Goal: Information Seeking & Learning: Check status

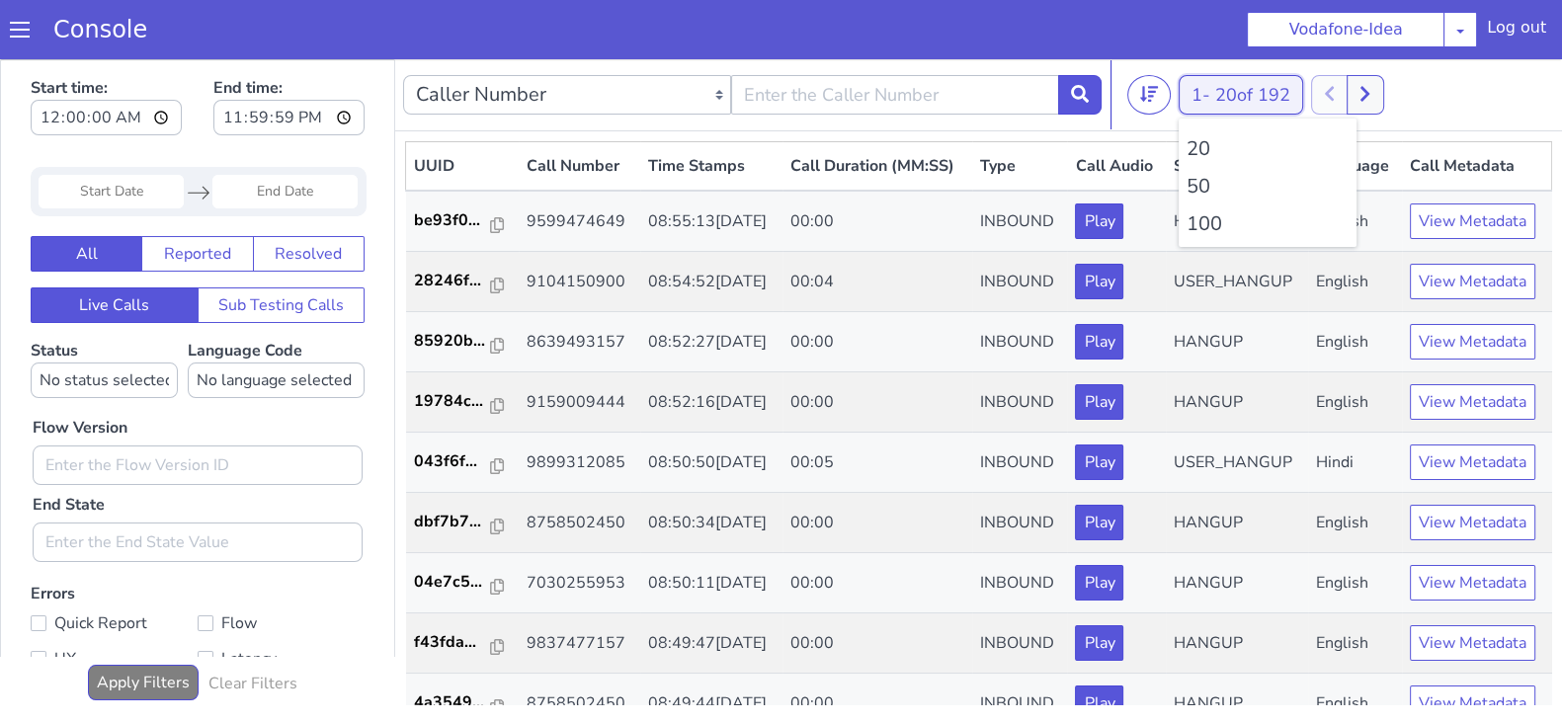
click at [1225, 100] on span "20 of 192" at bounding box center [1252, 95] width 75 height 24
click at [1196, 224] on li "100" at bounding box center [1268, 224] width 162 height 30
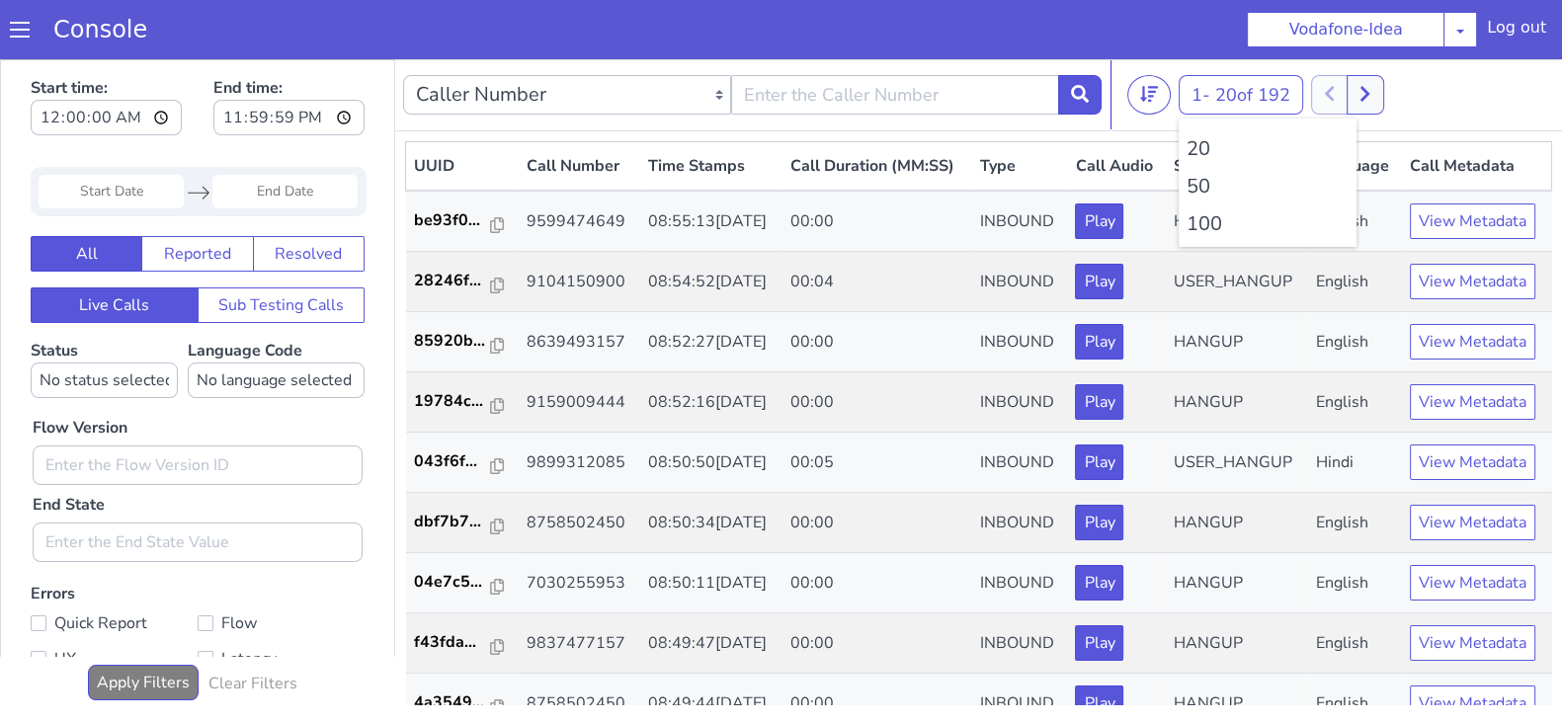
click at [1206, 220] on li "100" at bounding box center [1268, 224] width 162 height 30
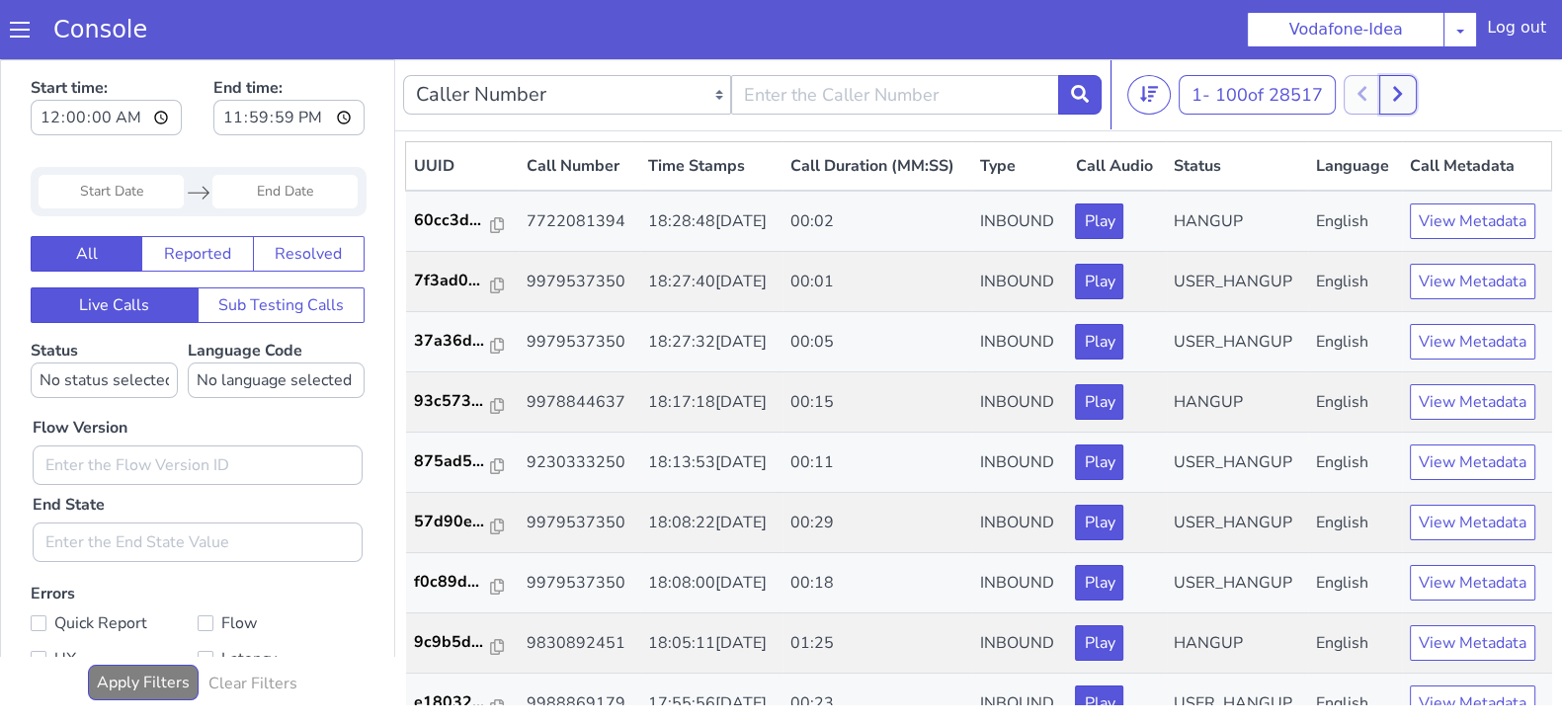
click at [1403, 90] on icon at bounding box center [1397, 94] width 11 height 18
click at [1359, 94] on button at bounding box center [1362, 95] width 37 height 40
click at [1381, 91] on icon at bounding box center [1376, 94] width 11 height 18
click at [1354, 94] on button at bounding box center [1362, 95] width 37 height 40
click at [1394, 84] on button at bounding box center [1376, 95] width 37 height 40
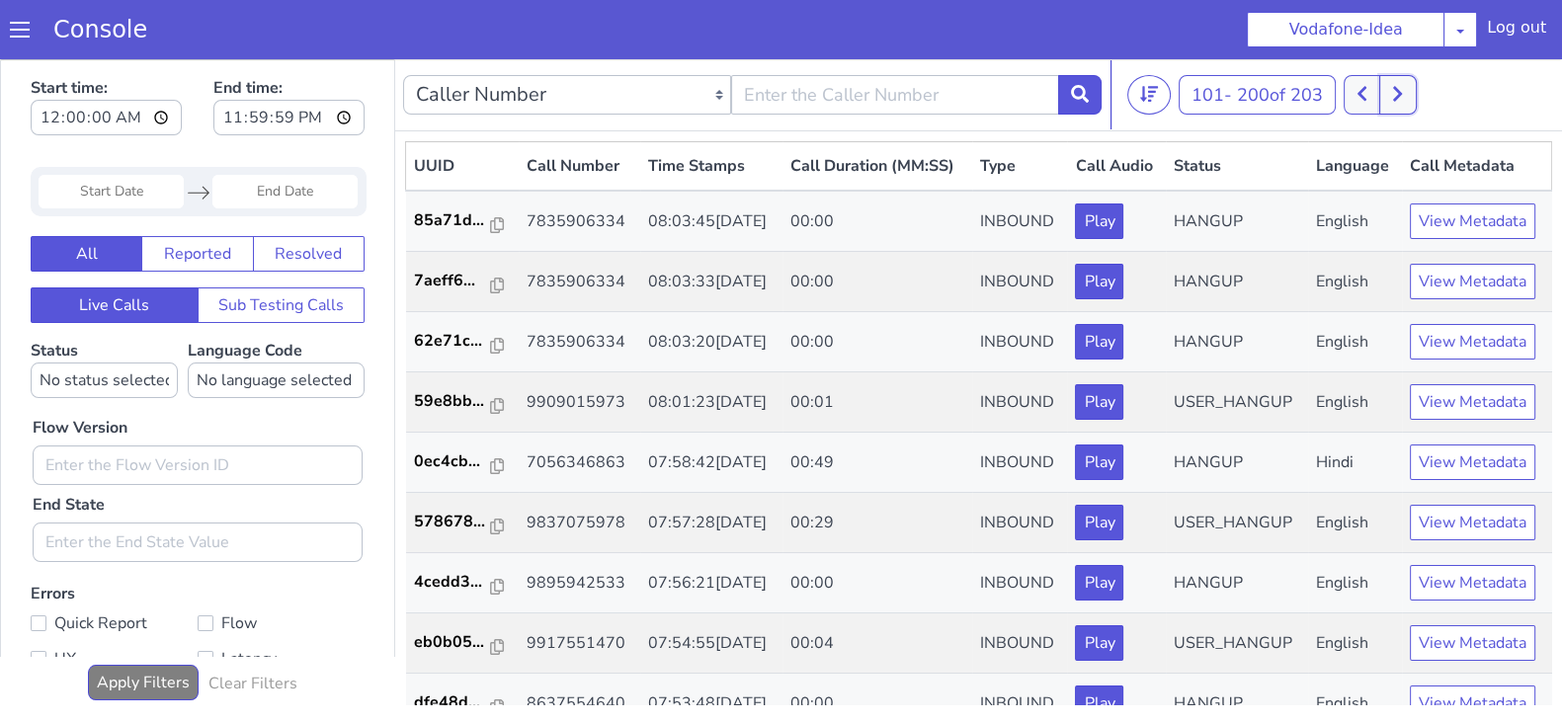
click at [1383, 83] on button at bounding box center [1397, 95] width 37 height 40
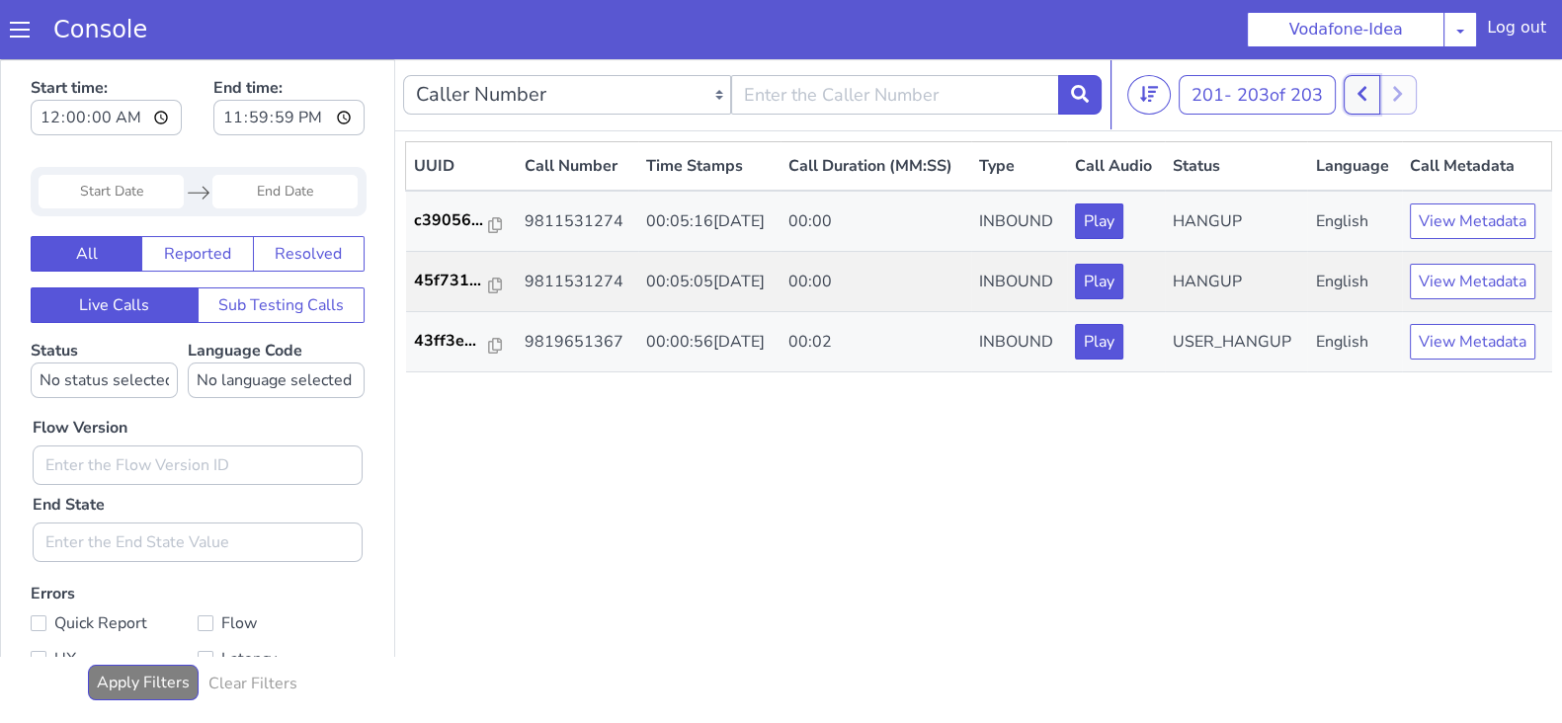
click at [1376, 84] on button at bounding box center [1362, 95] width 37 height 40
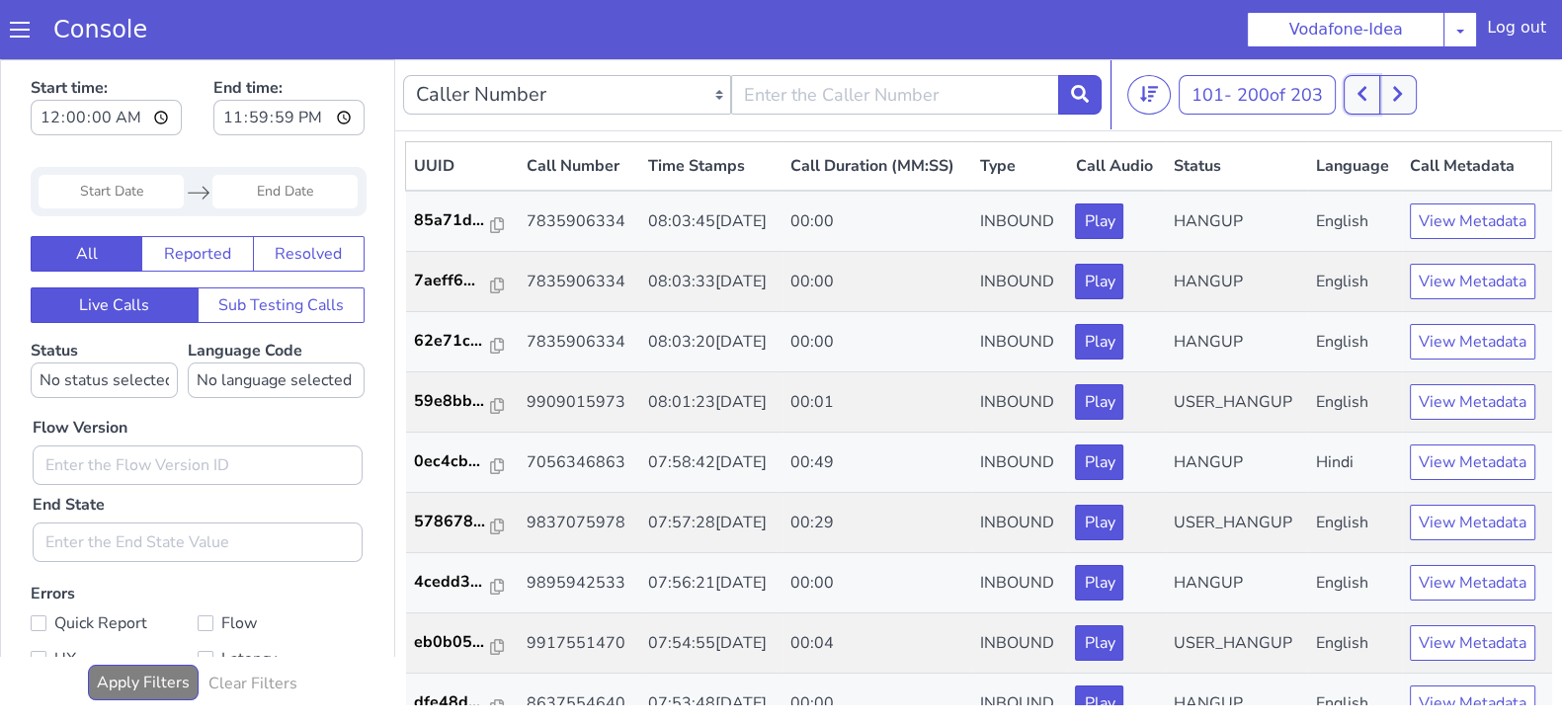
click at [1364, 90] on icon at bounding box center [1362, 94] width 11 height 18
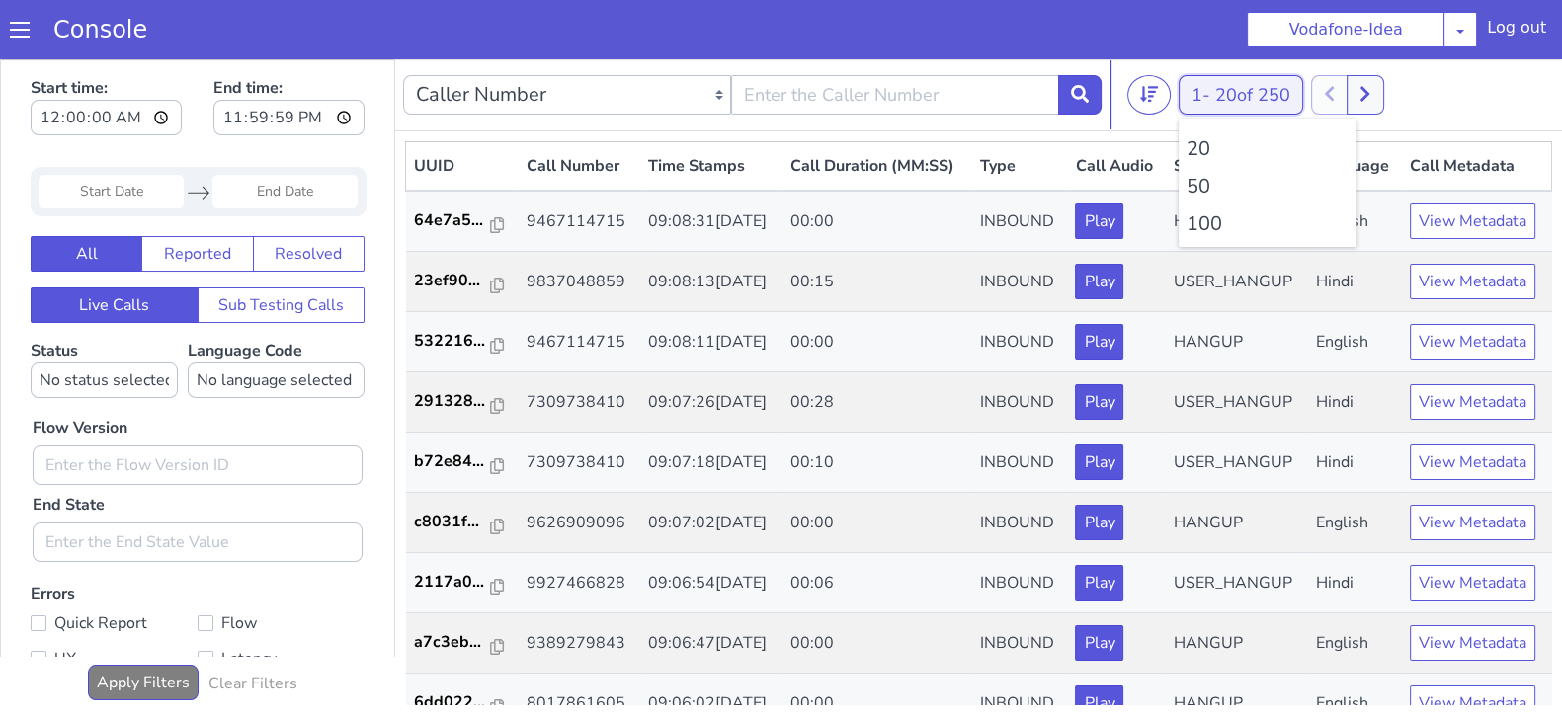
click at [1198, 105] on button "1 - 20 of 250" at bounding box center [1241, 95] width 125 height 40
click at [1193, 232] on li "100" at bounding box center [1268, 224] width 162 height 30
click at [1209, 224] on li "100" at bounding box center [1268, 224] width 162 height 30
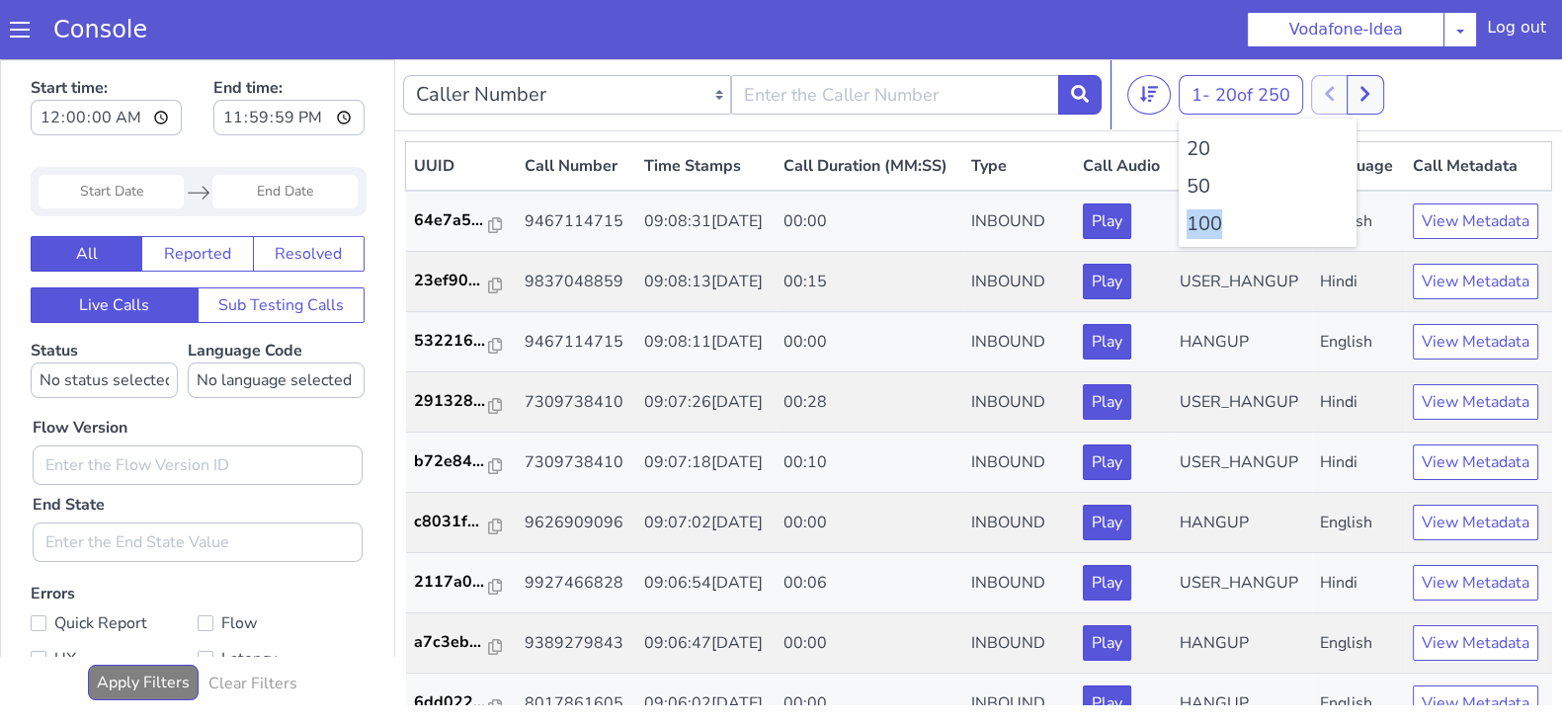
click at [1209, 224] on li "100" at bounding box center [1268, 224] width 162 height 30
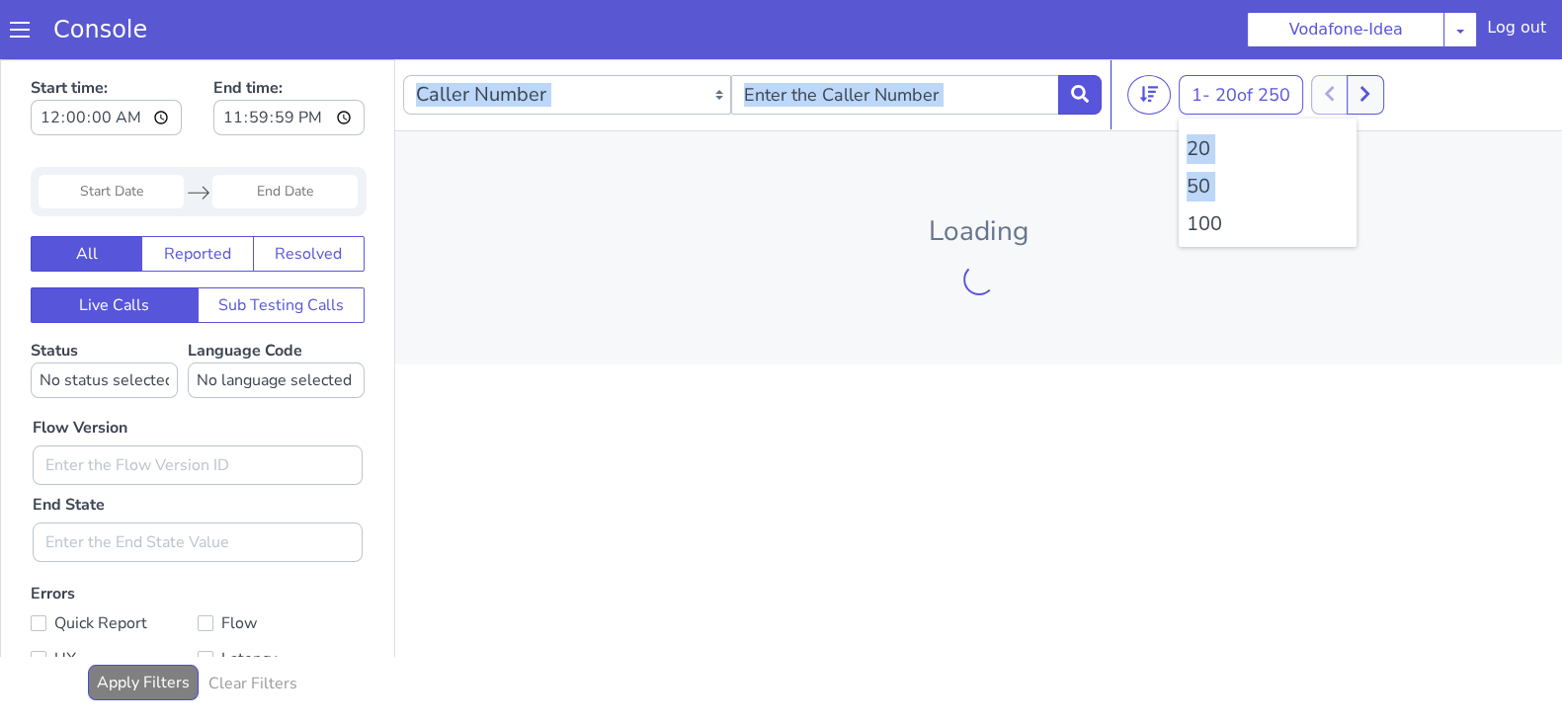
click at [1209, 224] on li "100" at bounding box center [1268, 224] width 162 height 30
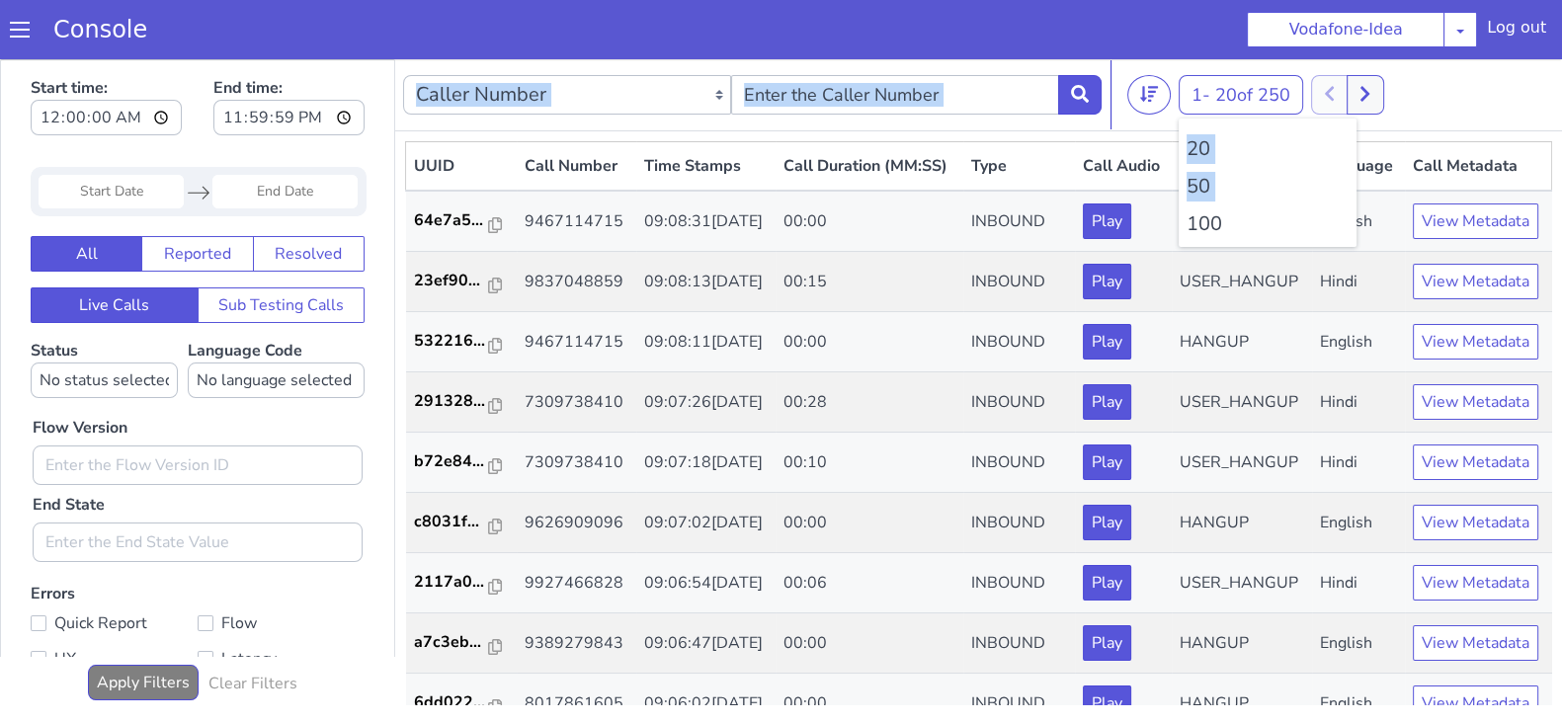
click at [1209, 224] on li "100" at bounding box center [1268, 224] width 162 height 30
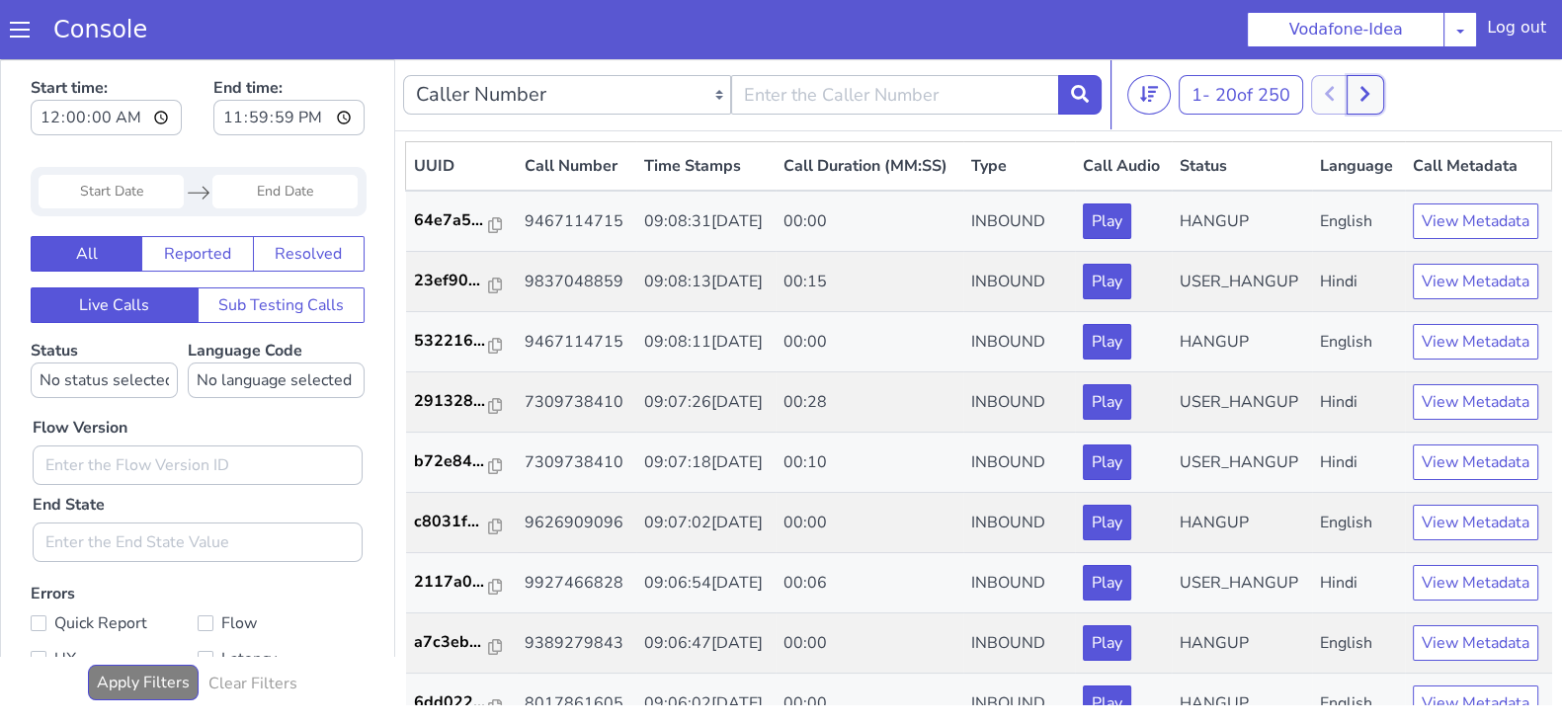
click at [1366, 89] on icon at bounding box center [1365, 94] width 11 height 18
click at [1190, 116] on nav "Caller Number Call UUID Custom Parameter 1 - 20 of 250 20 50 100" at bounding box center [978, 95] width 1167 height 72
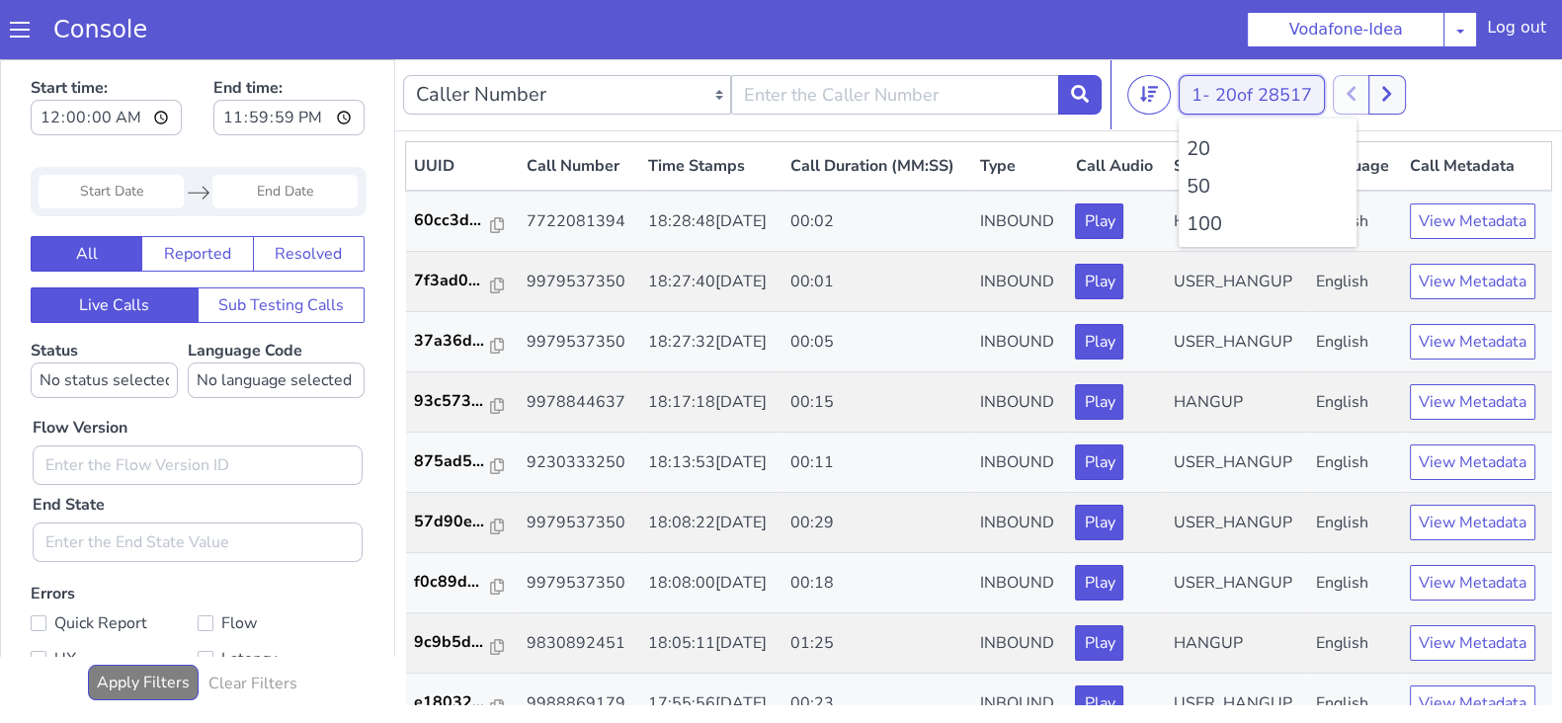
click at [1191, 105] on button "1 - 20 of 28517" at bounding box center [1252, 95] width 146 height 40
click at [1204, 229] on li "100" at bounding box center [1268, 224] width 162 height 30
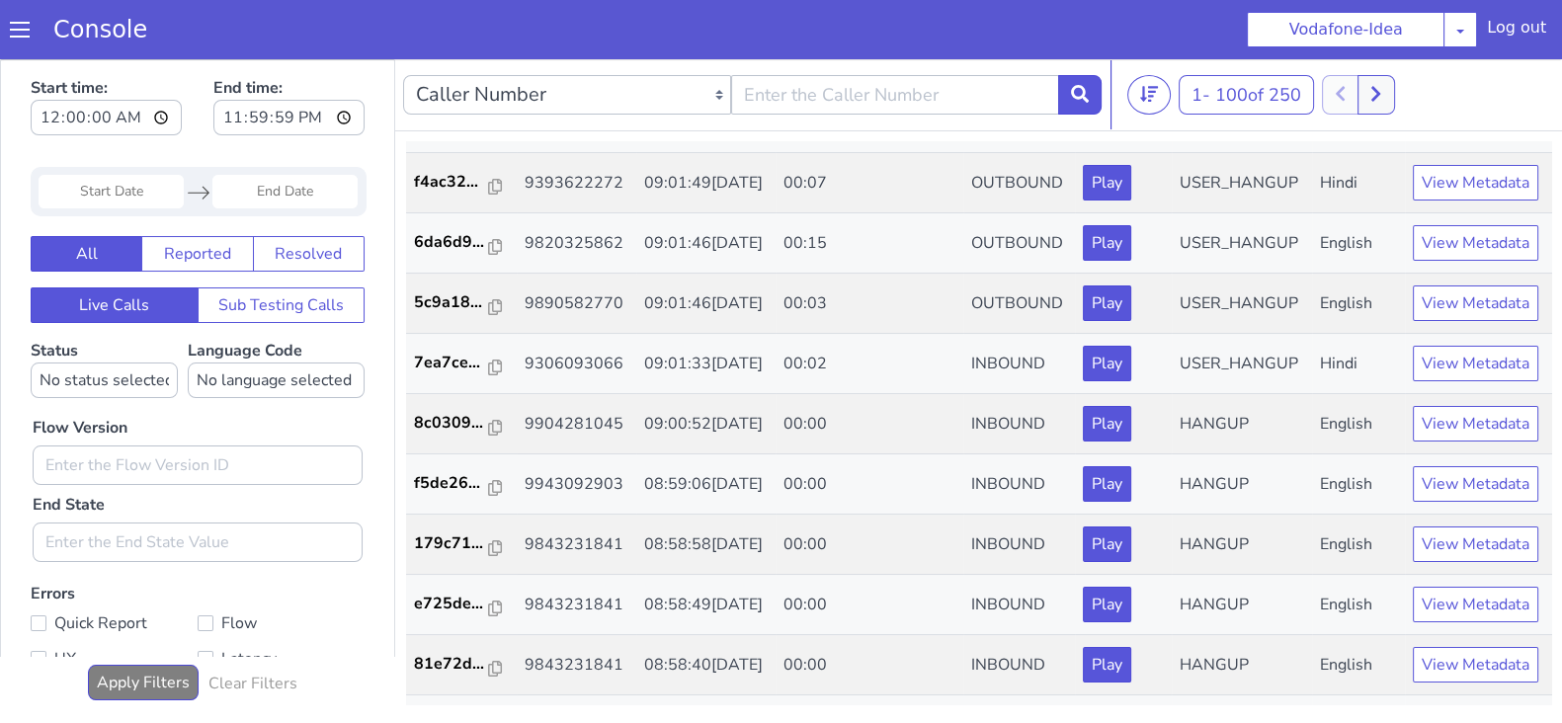
scroll to position [687, 0]
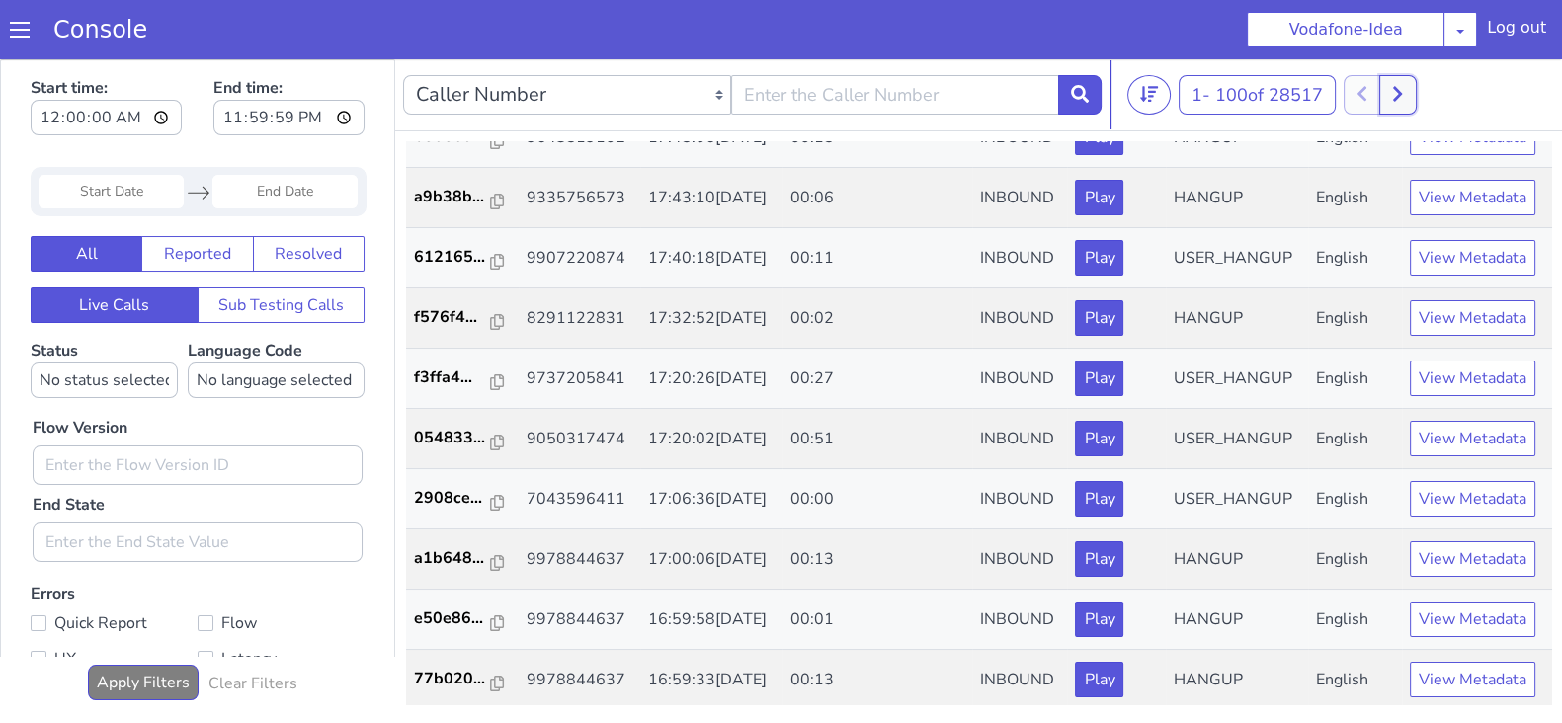
click at [1400, 95] on icon at bounding box center [1397, 94] width 11 height 18
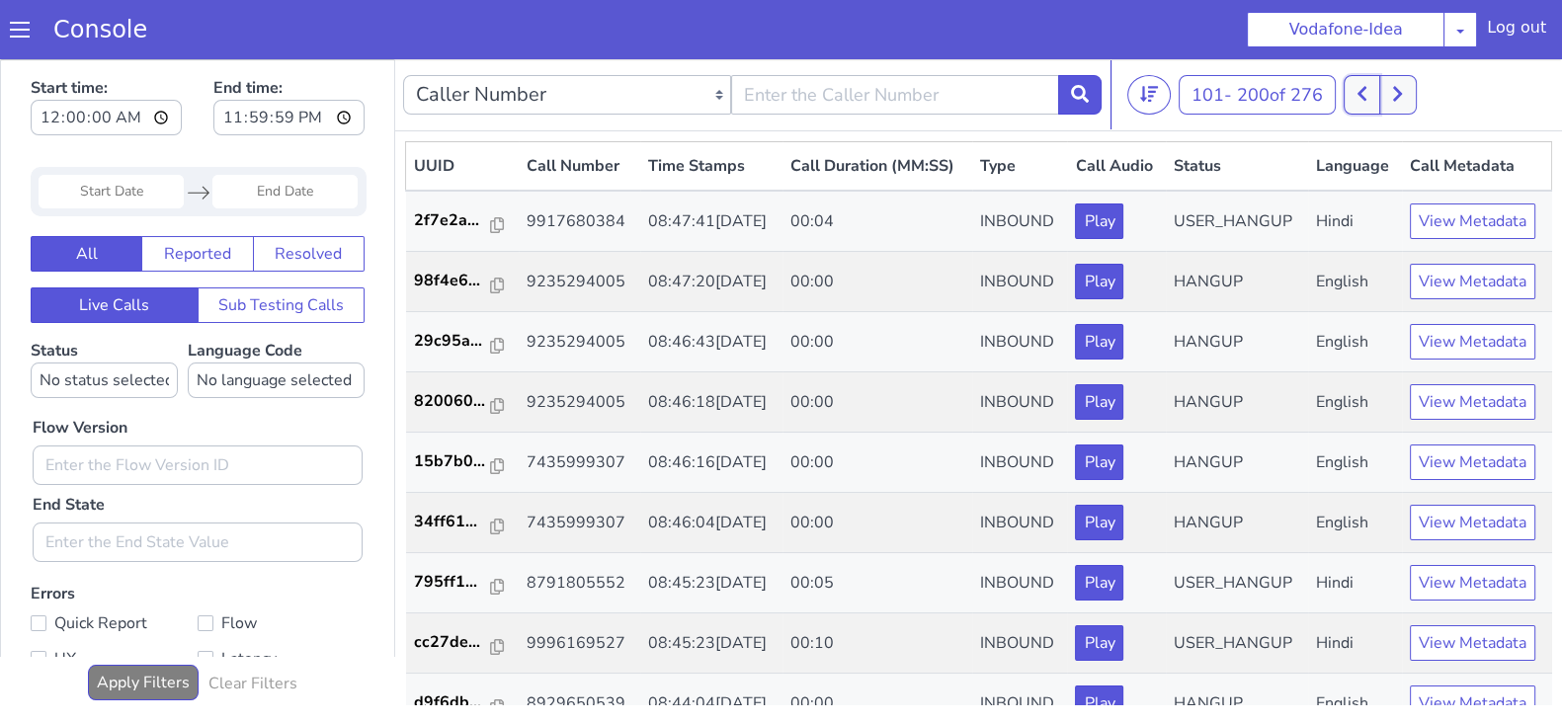
click at [1359, 94] on button at bounding box center [1362, 95] width 37 height 40
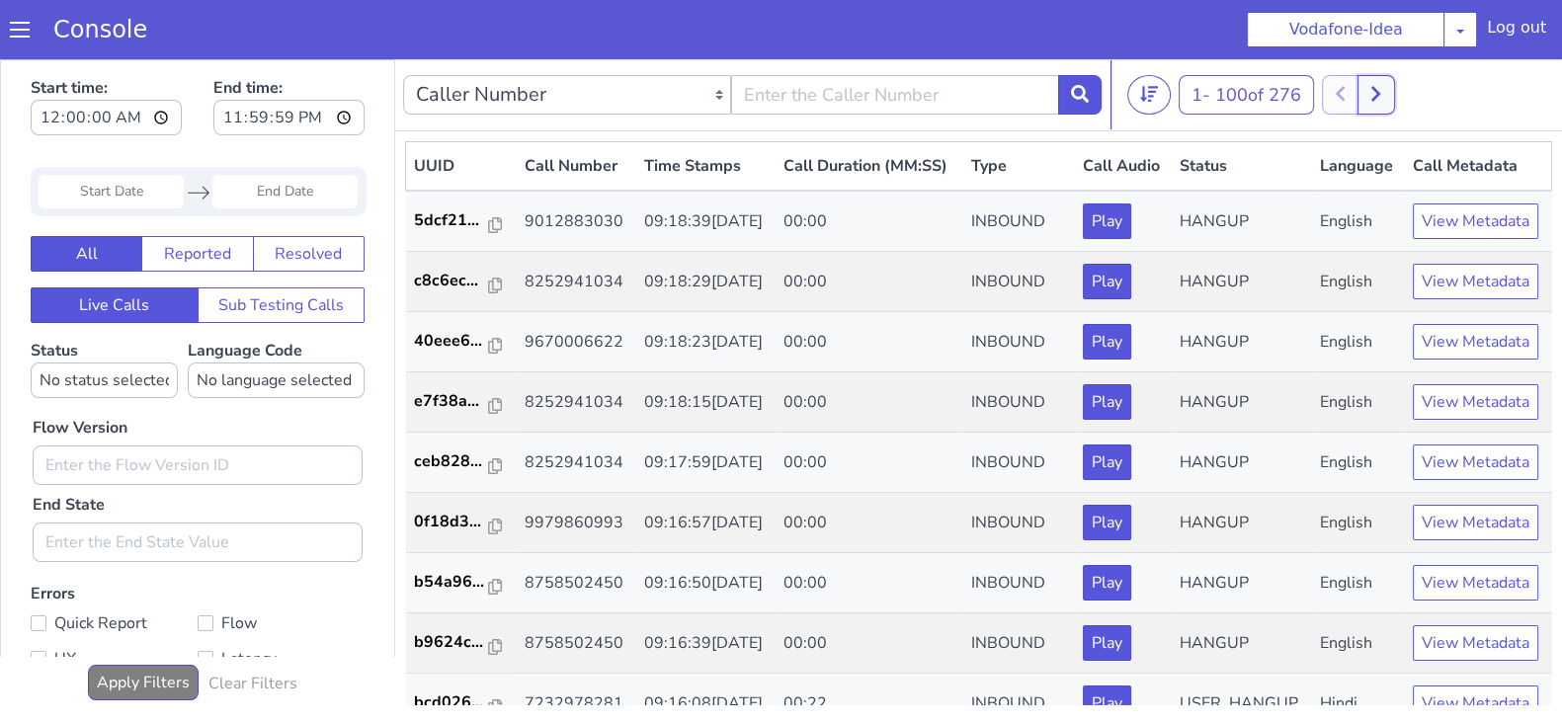
click at [1393, 95] on button at bounding box center [1376, 95] width 37 height 40
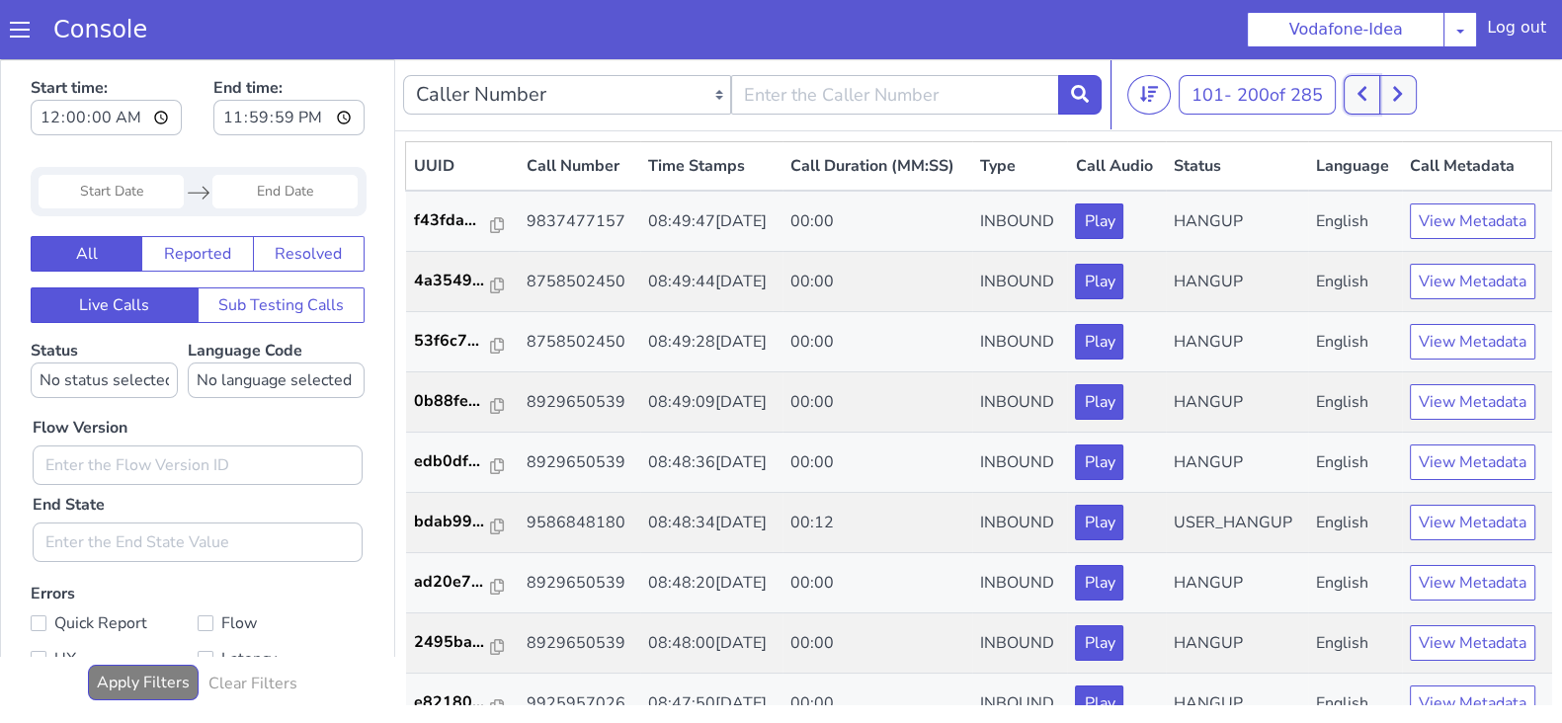
click at [1368, 100] on icon at bounding box center [1362, 94] width 11 height 18
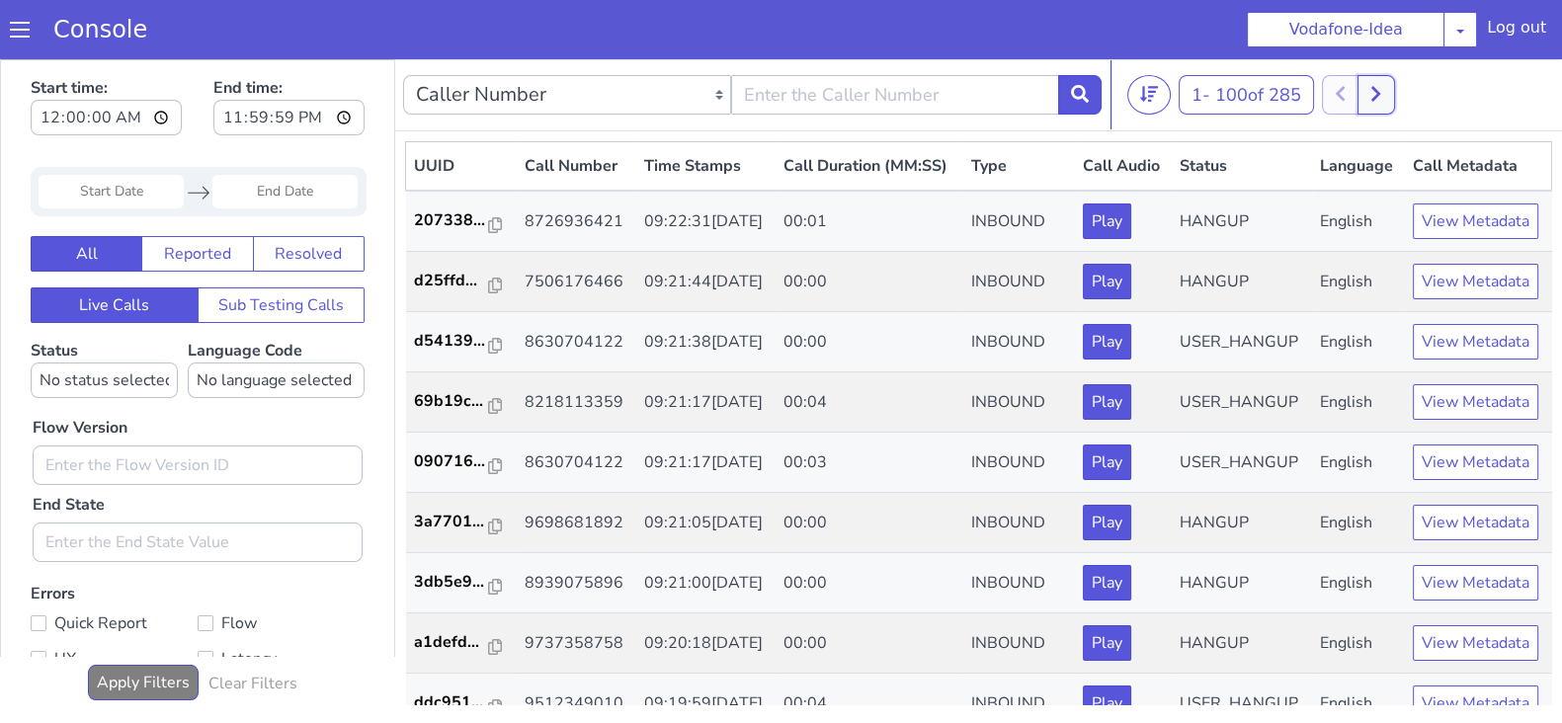
click at [1381, 101] on icon at bounding box center [1376, 94] width 11 height 18
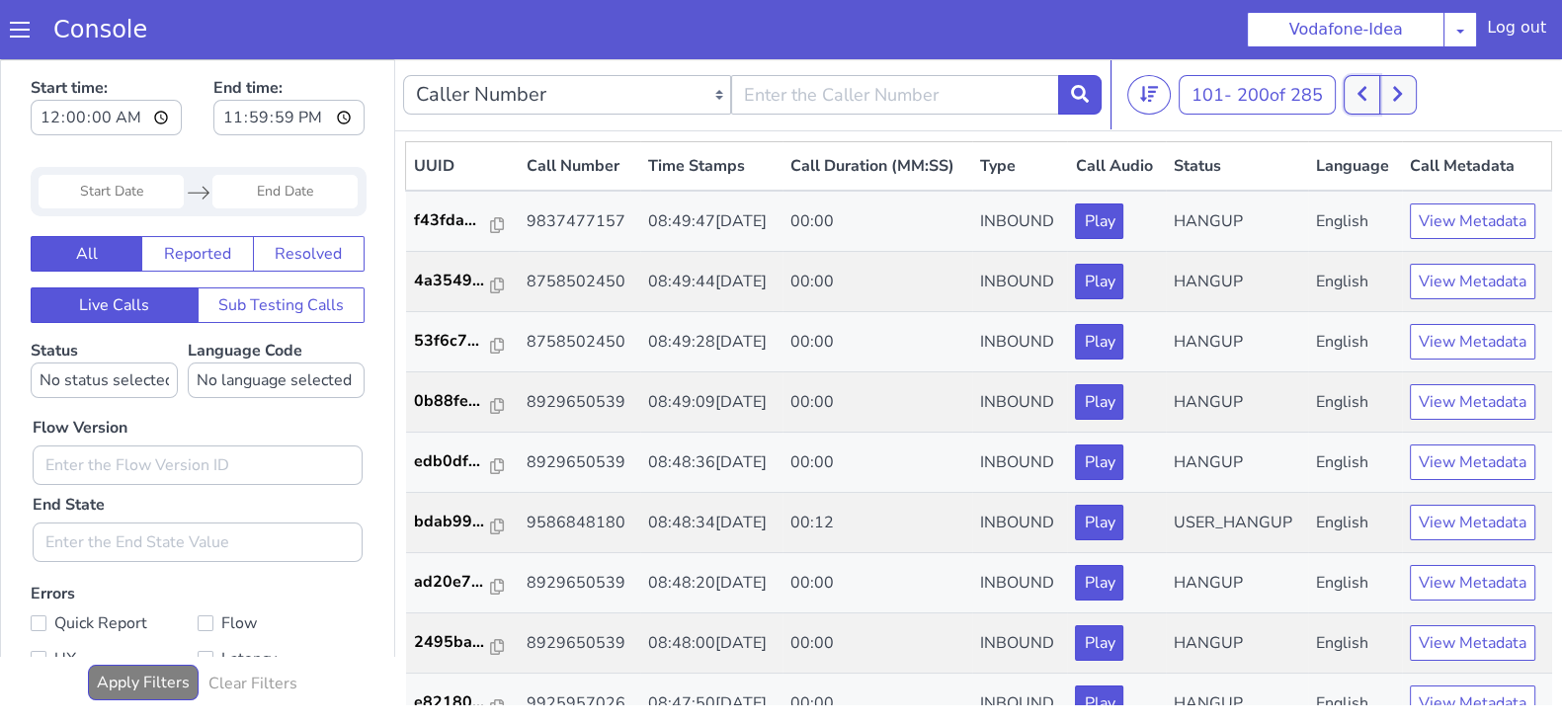
click at [1366, 101] on icon at bounding box center [1362, 94] width 11 height 18
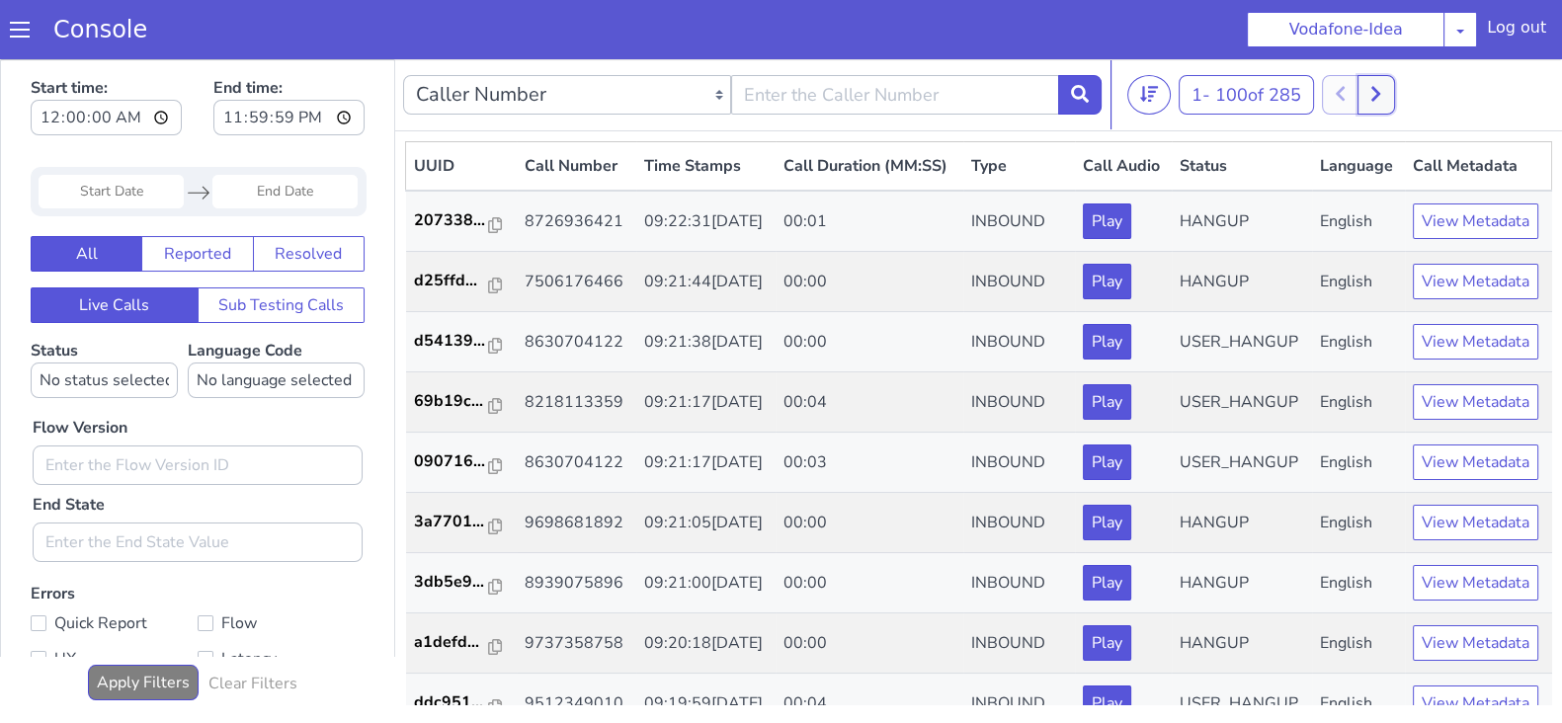
click at [1377, 100] on icon at bounding box center [1376, 94] width 9 height 15
click at [1359, 96] on button at bounding box center [1362, 95] width 37 height 40
click at [1383, 81] on button at bounding box center [1376, 95] width 37 height 40
click at [1398, 100] on icon at bounding box center [1397, 94] width 9 height 15
click at [1380, 97] on button at bounding box center [1362, 95] width 37 height 40
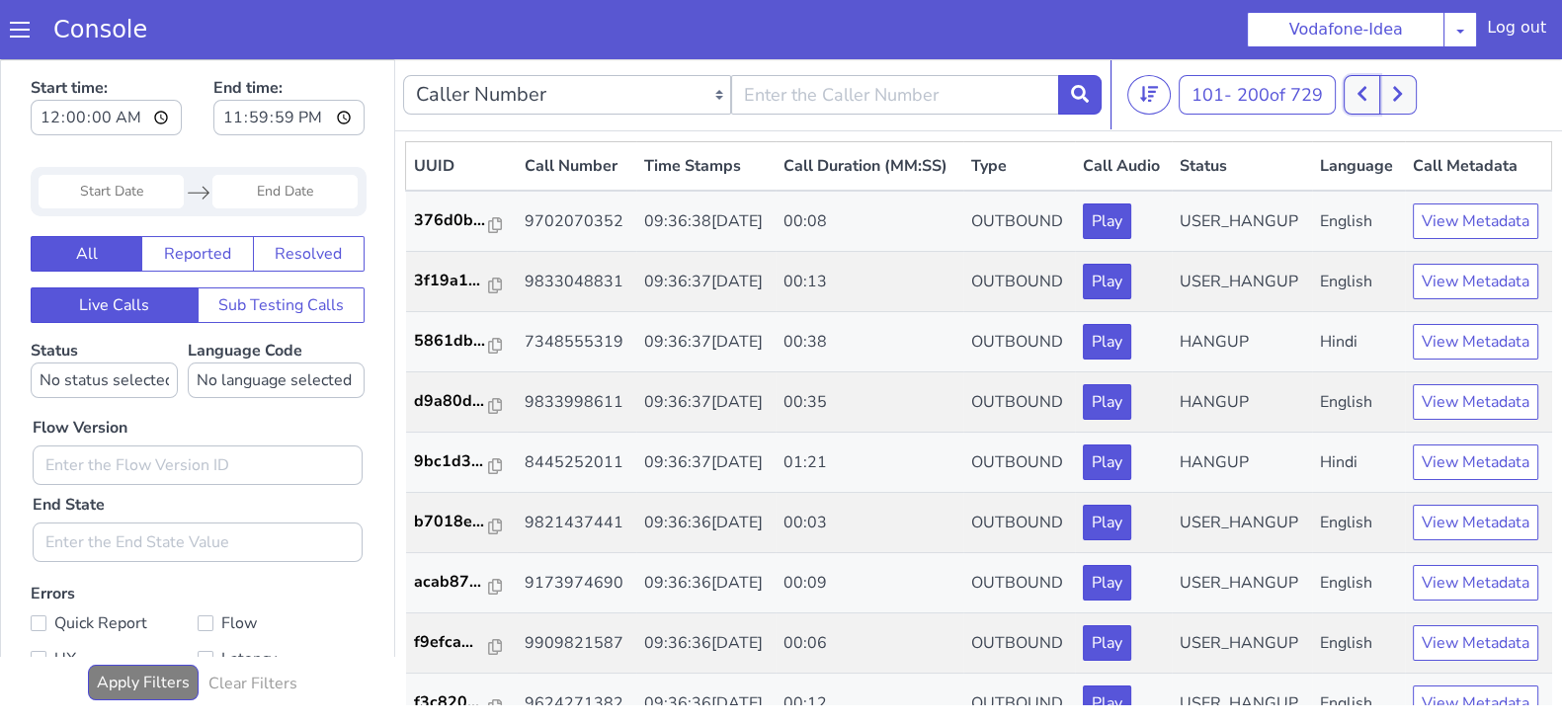
click at [1368, 86] on icon at bounding box center [1362, 94] width 11 height 18
click at [1381, 89] on icon at bounding box center [1376, 94] width 11 height 18
